Goal: Information Seeking & Learning: Learn about a topic

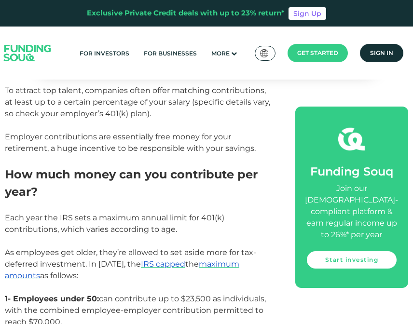
scroll to position [876, 0]
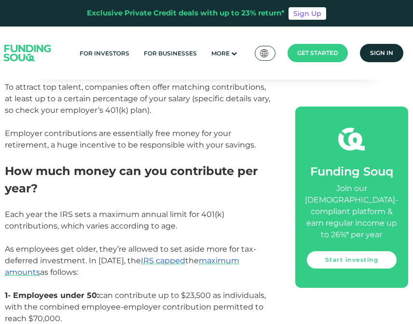
click at [141, 210] on span "Each year the IRS sets a maximum annual limit for 401(k) contributions, which v…" at bounding box center [114, 220] width 219 height 21
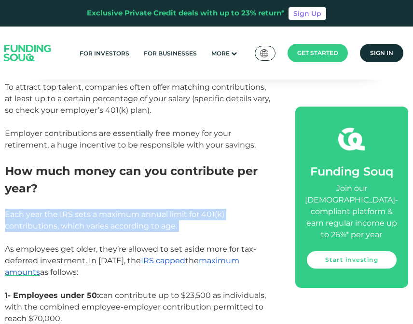
click at [141, 210] on span "Each year the IRS sets a maximum annual limit for 401(k) contributions, which v…" at bounding box center [114, 220] width 219 height 21
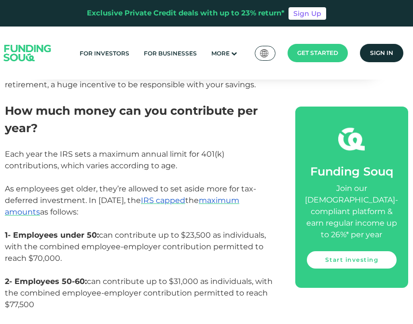
scroll to position [939, 0]
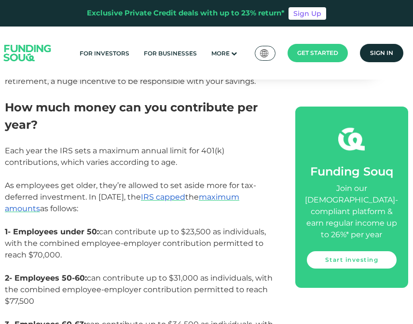
click at [141, 227] on span "1- Employees under 50: can contribute up to $23,500 as individuals, with the co…" at bounding box center [135, 243] width 261 height 32
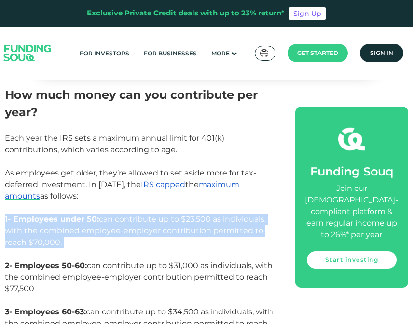
scroll to position [957, 0]
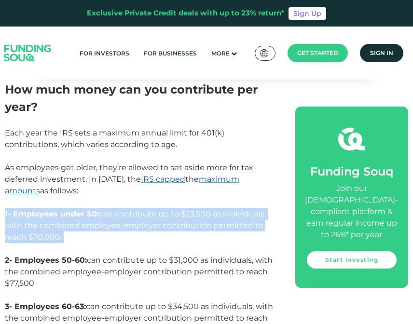
click at [141, 209] on span "1- Employees under 50: can contribute up to $23,500 as individuals, with the co…" at bounding box center [135, 225] width 261 height 32
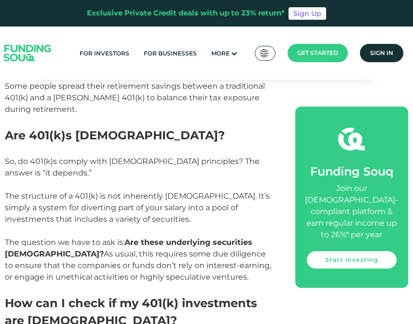
scroll to position [1346, 0]
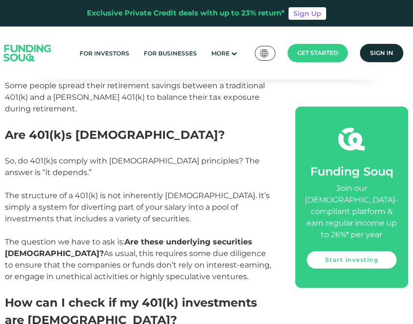
click at [133, 214] on span "The structure of a 401(k) is not inherently [DEMOGRAPHIC_DATA]. It’s simply a s…" at bounding box center [138, 236] width 266 height 90
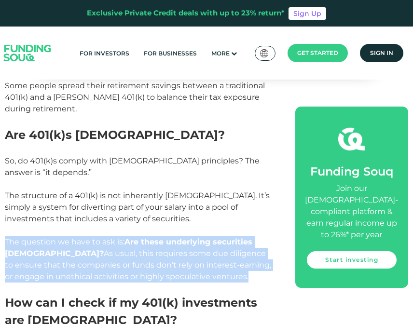
click at [133, 214] on span "The structure of a 401(k) is not inherently [DEMOGRAPHIC_DATA]. It’s simply a s…" at bounding box center [138, 236] width 266 height 90
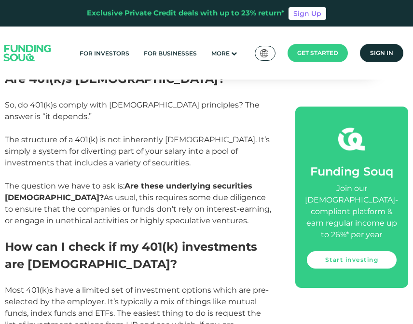
scroll to position [1410, 0]
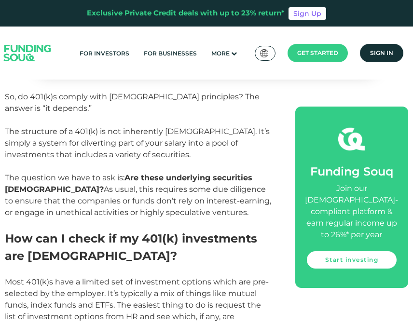
click at [152, 281] on span "Most 401(k)s have a limited set of investment options which are pre-selected by…" at bounding box center [137, 304] width 264 height 55
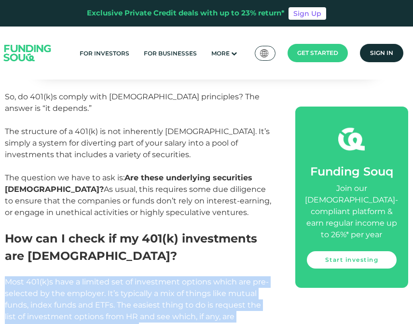
click at [152, 281] on span "Most 401(k)s have a limited set of investment options which are pre-selected by…" at bounding box center [137, 304] width 264 height 55
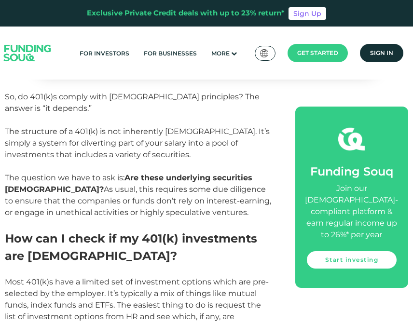
click at [152, 281] on span "Most 401(k)s have a limited set of investment options which are pre-selected by…" at bounding box center [137, 304] width 264 height 55
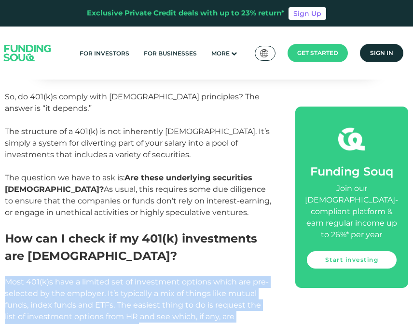
click at [152, 281] on span "Most 401(k)s have a limited set of investment options which are pre-selected by…" at bounding box center [137, 304] width 264 height 55
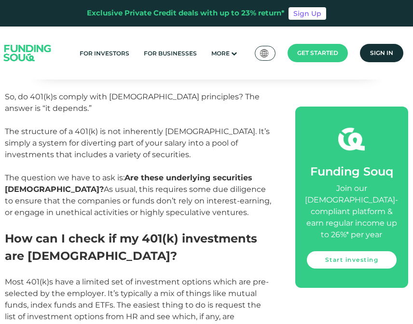
click at [152, 281] on span "Most 401(k)s have a limited set of investment options which are pre-selected by…" at bounding box center [137, 304] width 264 height 55
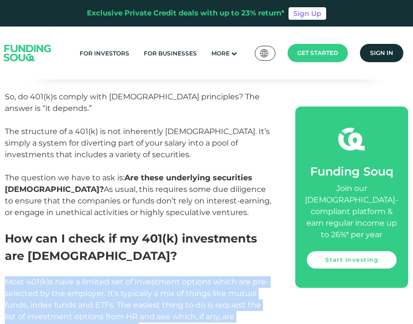
click at [152, 281] on span "Most 401(k)s have a limited set of investment options which are pre-selected by…" at bounding box center [137, 304] width 264 height 55
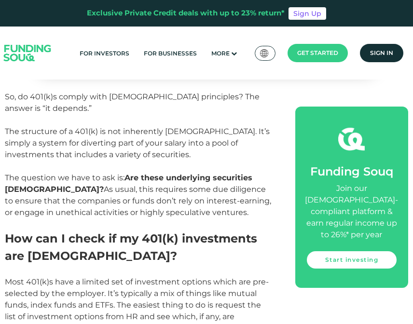
click at [152, 281] on span "Most 401(k)s have a limited set of investment options which are pre-selected by…" at bounding box center [137, 304] width 264 height 55
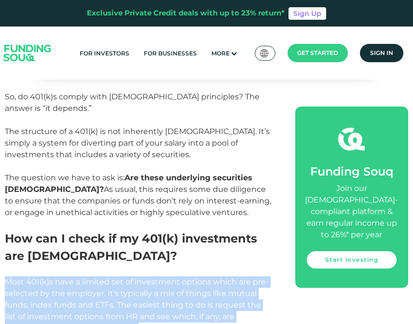
click at [152, 281] on span "Most 401(k)s have a limited set of investment options which are pre-selected by…" at bounding box center [137, 304] width 264 height 55
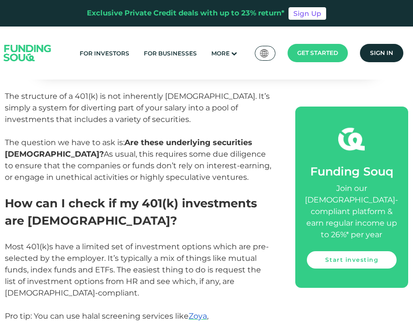
scroll to position [1449, 0]
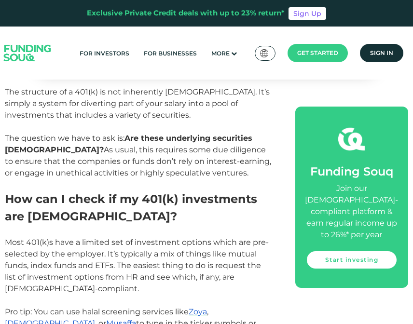
click at [152, 307] on span "Pro tip: You can use [DEMOGRAPHIC_DATA] screening services like Zoya , Islamicl…" at bounding box center [130, 329] width 251 height 44
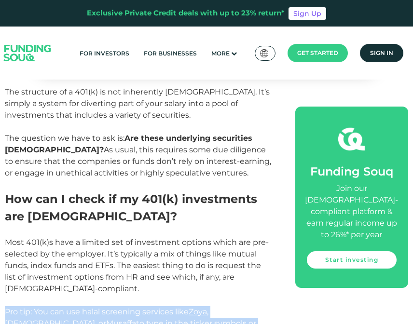
click at [152, 307] on span "Pro tip: You can use [DEMOGRAPHIC_DATA] screening services like Zoya , Islamicl…" at bounding box center [130, 329] width 251 height 44
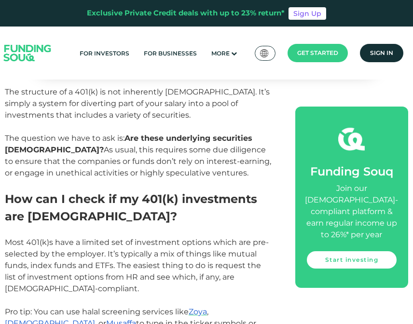
click at [152, 307] on span "Pro tip: You can use [DEMOGRAPHIC_DATA] screening services like Zoya , Islamicl…" at bounding box center [130, 329] width 251 height 44
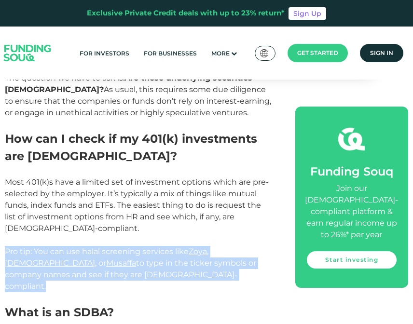
scroll to position [1517, 0]
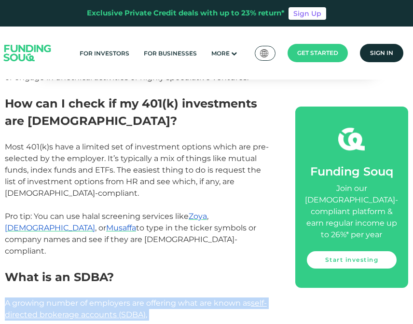
scroll to position [1548, 0]
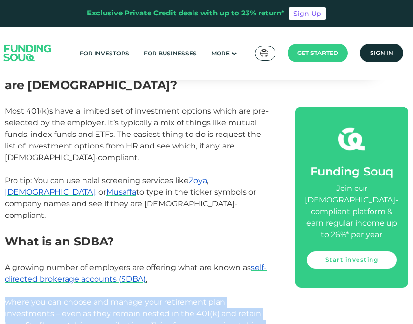
scroll to position [1582, 0]
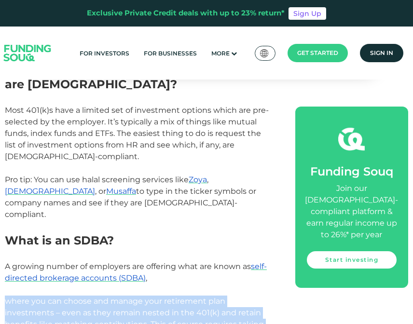
click at [162, 296] on span "where you can choose and manage your retirement plan investments – even as they…" at bounding box center [134, 323] width 259 height 55
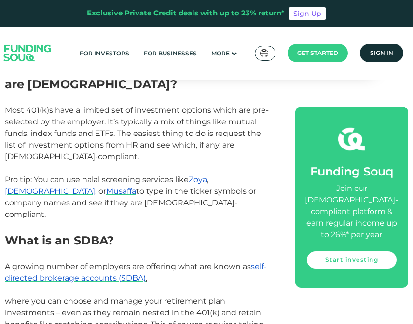
click at [162, 296] on span "where you can choose and manage your retirement plan investments – even as they…" at bounding box center [134, 323] width 259 height 55
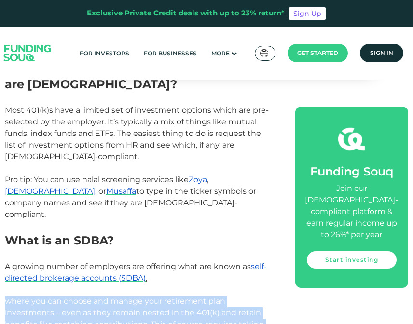
click at [162, 296] on span "where you can choose and manage your retirement plan investments – even as they…" at bounding box center [134, 323] width 259 height 55
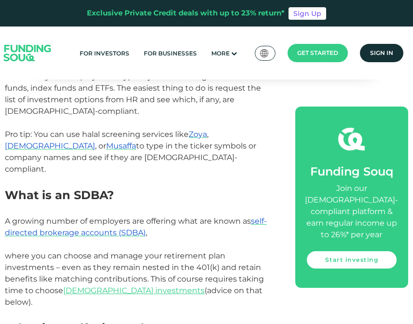
scroll to position [1627, 0]
click at [149, 321] on span "What is a Self-Directed IRA?" at bounding box center [90, 328] width 170 height 14
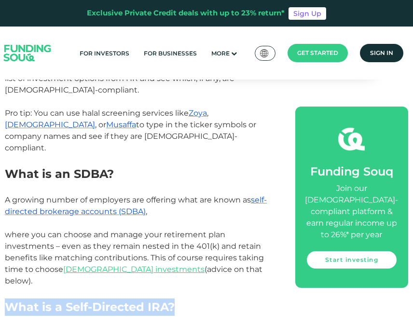
scroll to position [1654, 0]
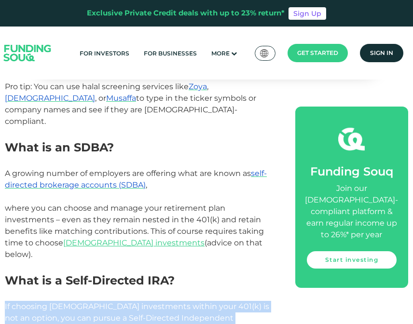
scroll to position [1681, 0]
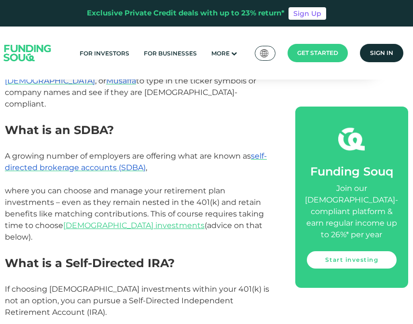
scroll to position [1693, 0]
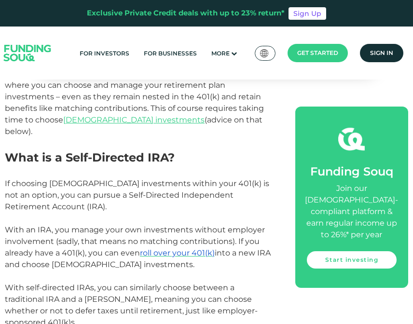
scroll to position [1801, 0]
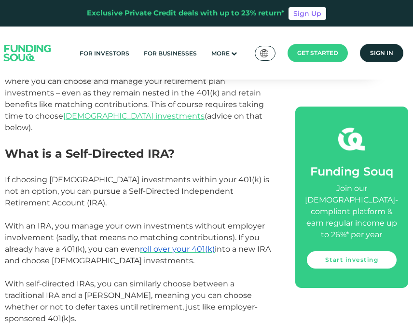
click at [149, 279] on span "With self-directed IRAs, you can similarly choose between a traditional IRA and…" at bounding box center [131, 301] width 253 height 44
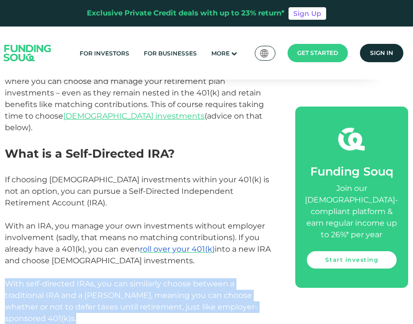
click at [134, 278] on p "With self-directed IRAs, you can similarly choose between a traditional IRA and…" at bounding box center [139, 301] width 268 height 46
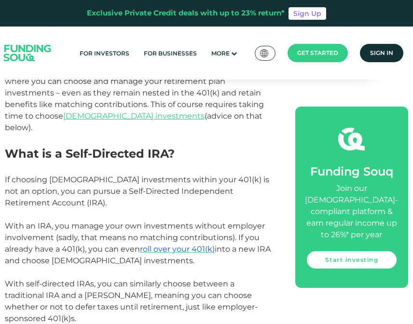
click at [134, 278] on p "With self-directed IRAs, you can similarly choose between a traditional IRA and…" at bounding box center [139, 301] width 268 height 46
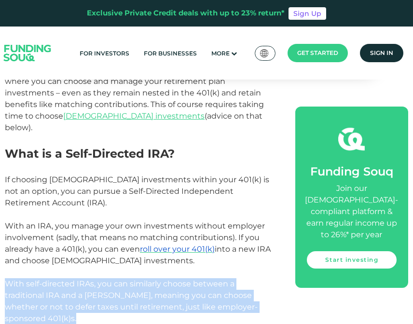
click at [134, 278] on p "With self-directed IRAs, you can similarly choose between a traditional IRA and…" at bounding box center [139, 301] width 268 height 46
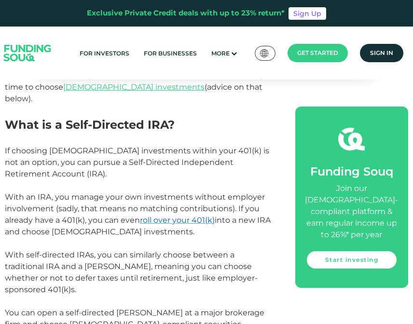
scroll to position [1831, 0]
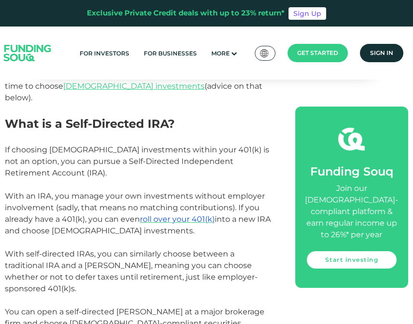
click at [149, 307] on span "You can open a self-directed [PERSON_NAME] at a major brokerage firm and choose…" at bounding box center [134, 323] width 259 height 32
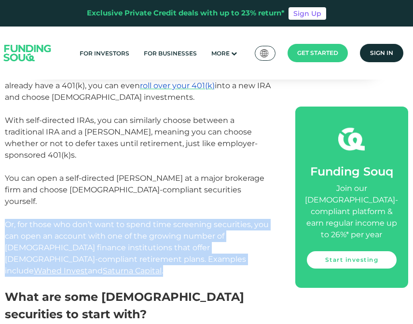
scroll to position [1967, 0]
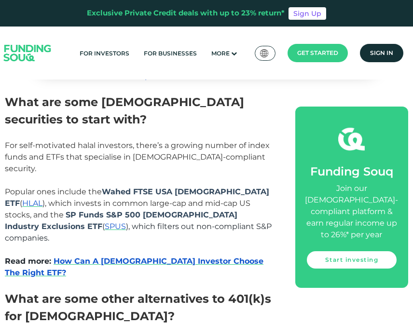
scroll to position [2161, 0]
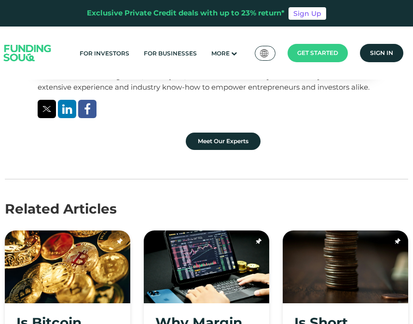
scroll to position [2915, 0]
